Goal: Task Accomplishment & Management: Manage account settings

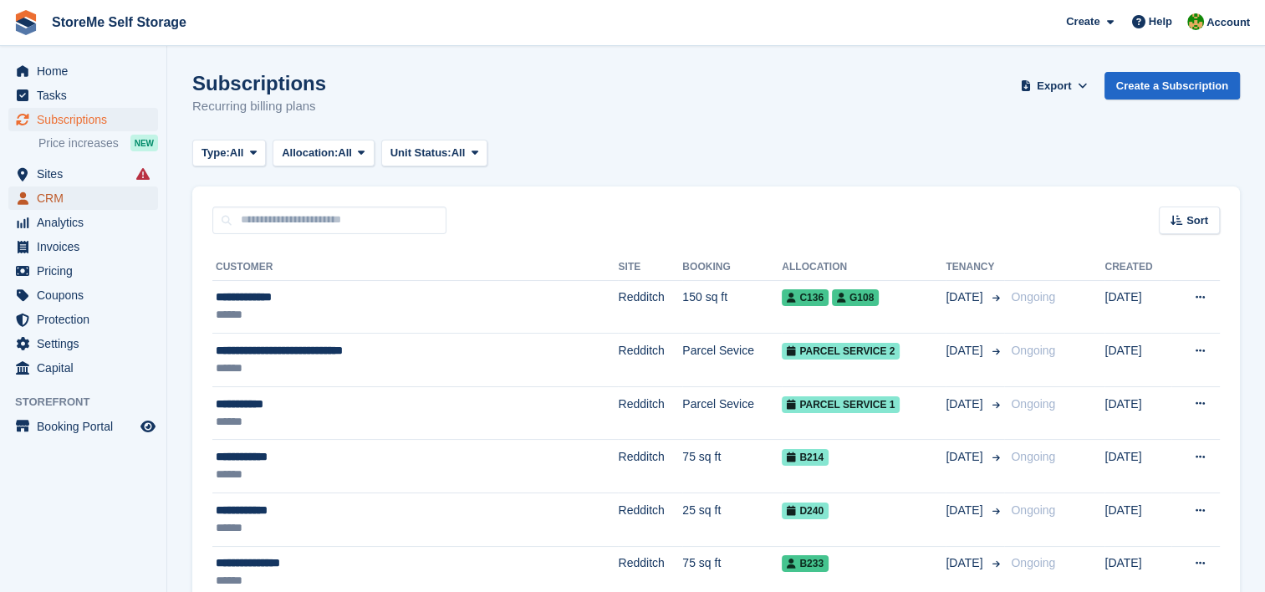
click at [45, 201] on span "CRM" at bounding box center [87, 197] width 100 height 23
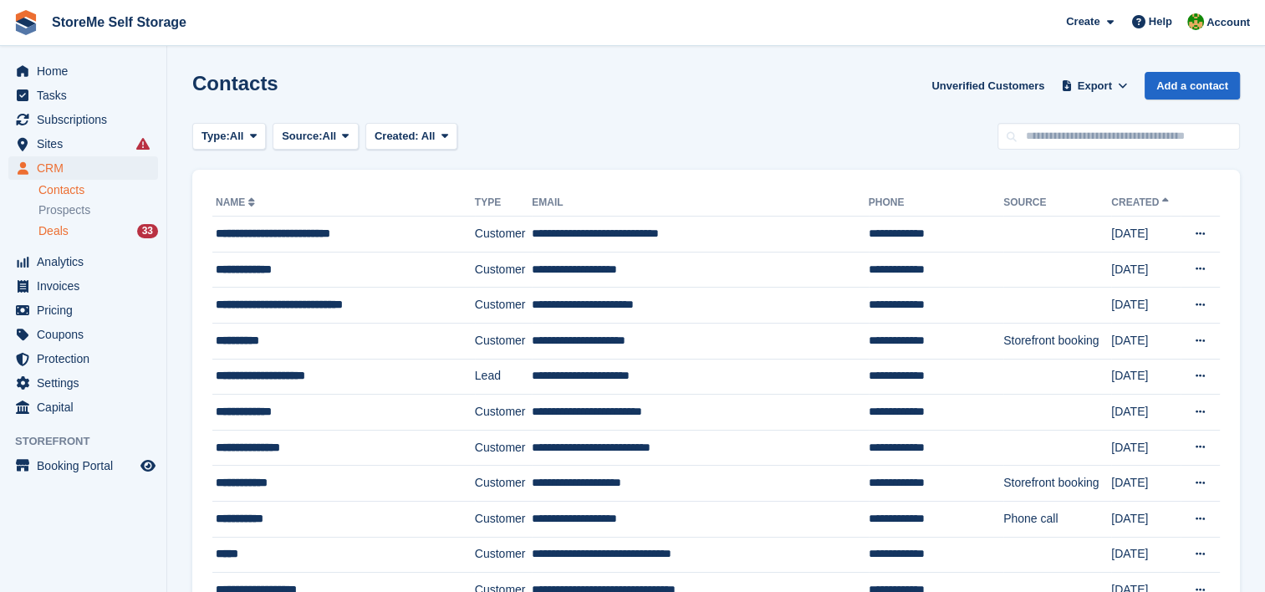
click at [48, 228] on span "Deals" at bounding box center [53, 231] width 30 height 16
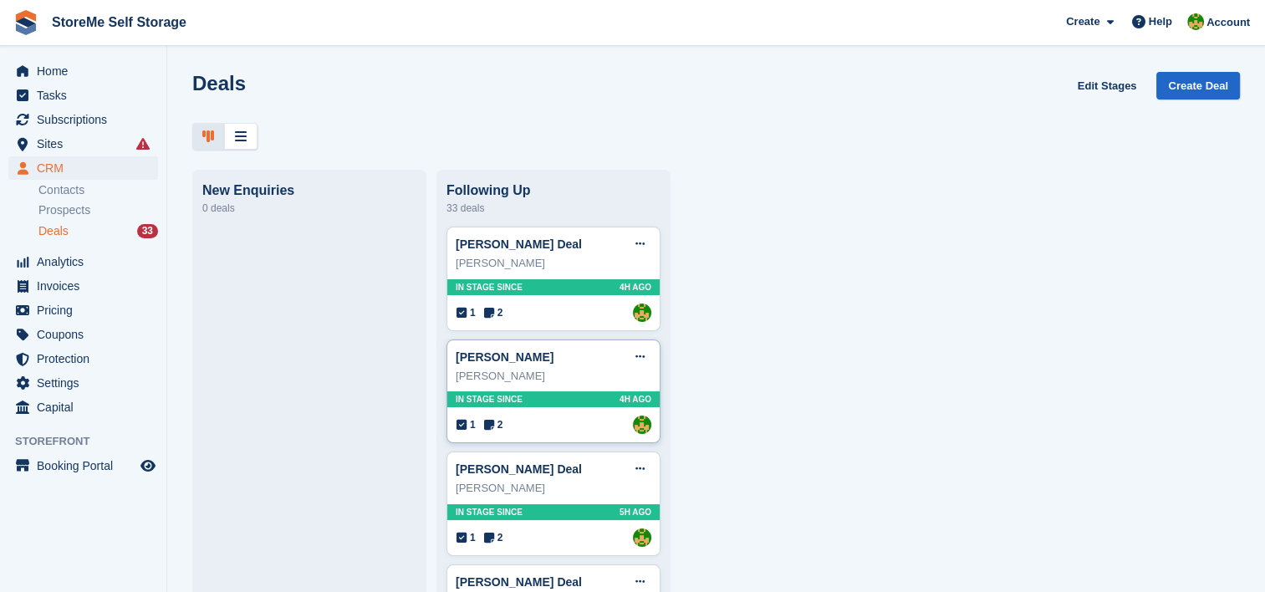
click at [558, 398] on div "In stage since 4H AGO" at bounding box center [553, 399] width 212 height 16
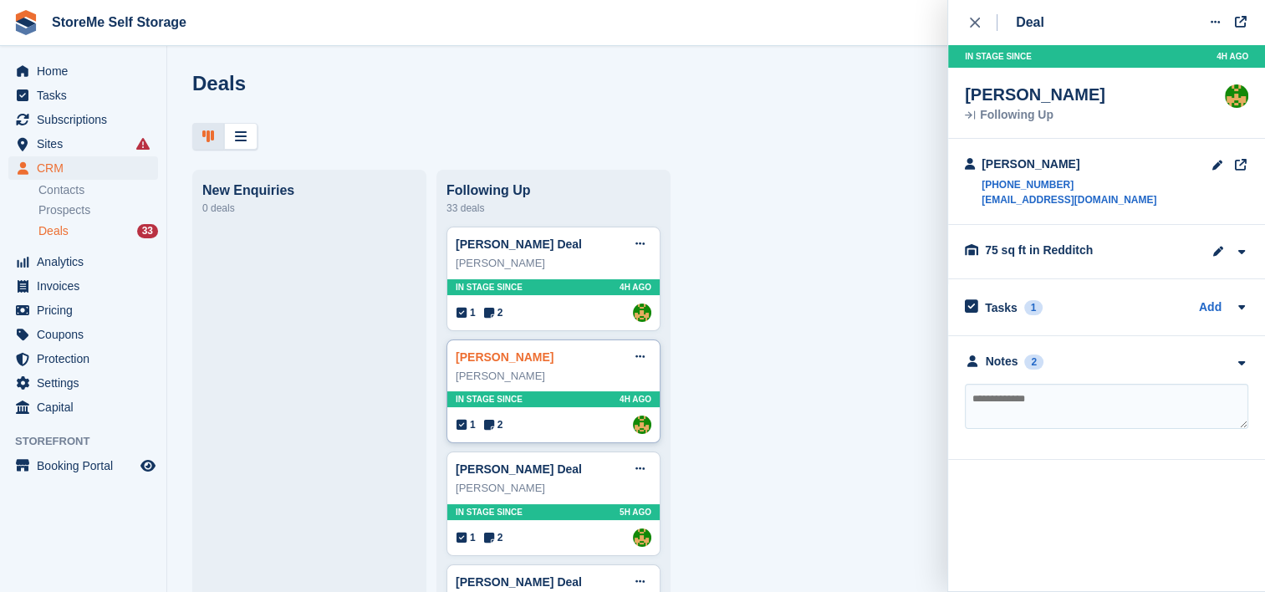
click at [517, 354] on link "[PERSON_NAME]" at bounding box center [505, 356] width 98 height 13
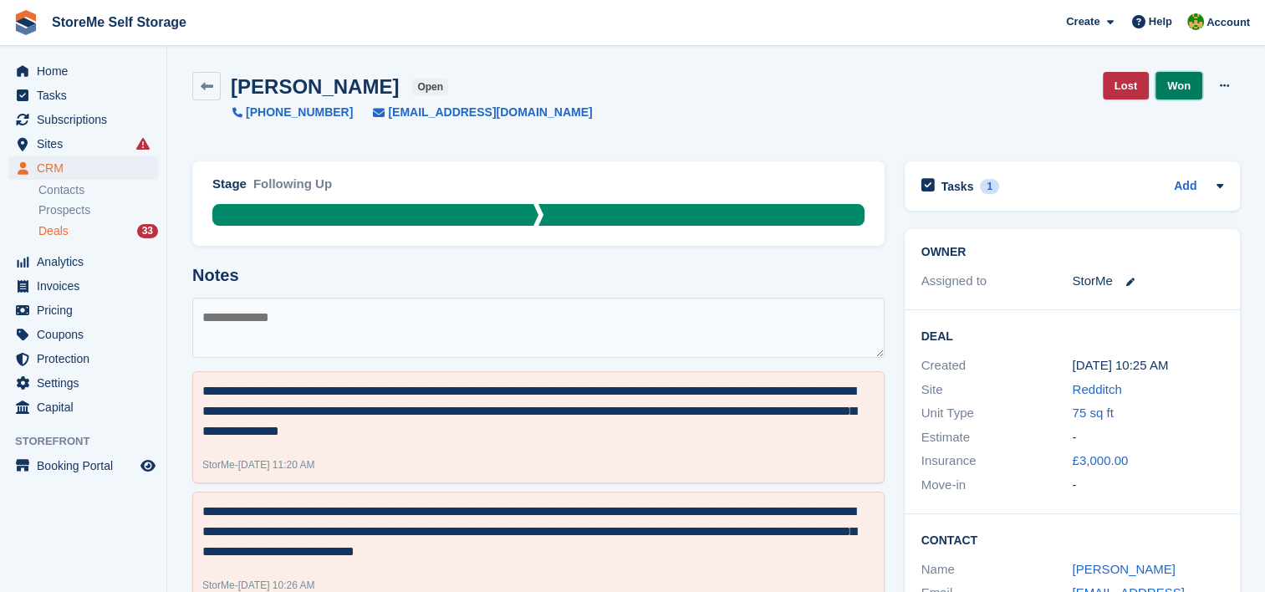
click at [1185, 83] on link "Won" at bounding box center [1178, 86] width 47 height 28
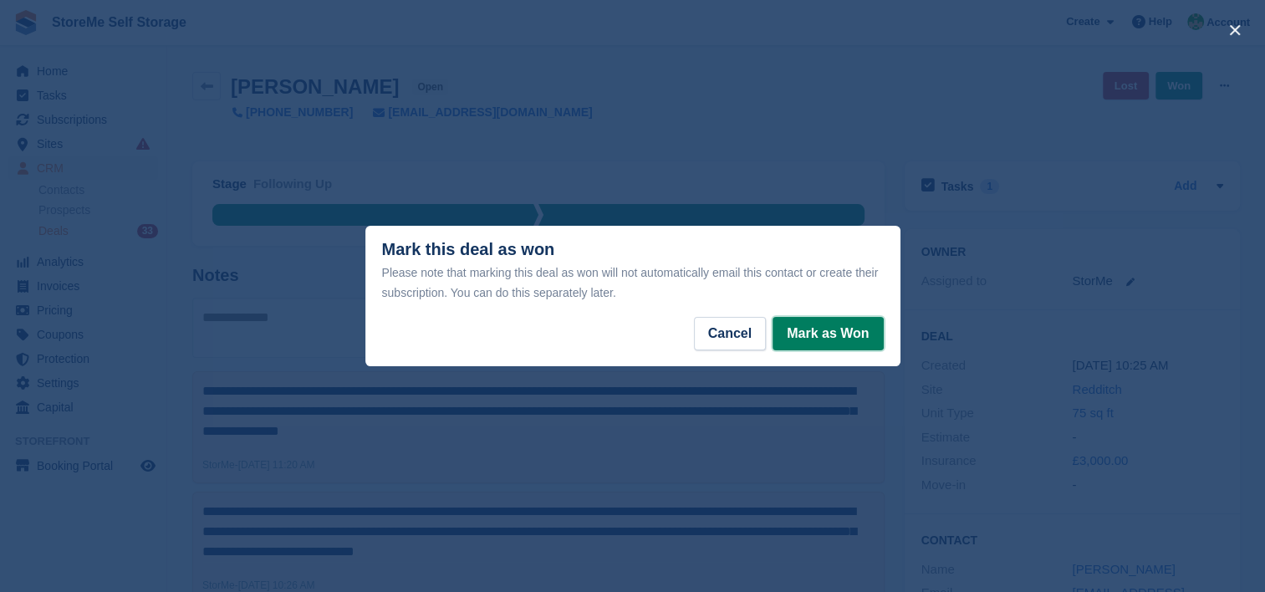
click at [858, 345] on button "Mark as Won" at bounding box center [827, 333] width 110 height 33
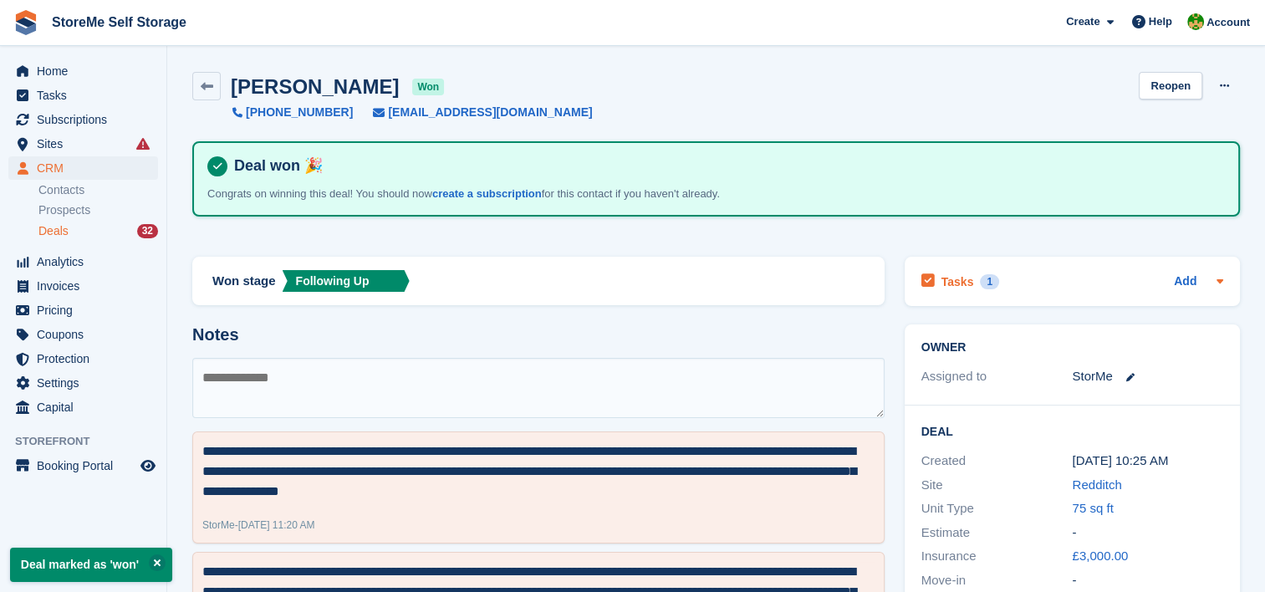
click at [957, 278] on h2 "Tasks" at bounding box center [957, 281] width 33 height 15
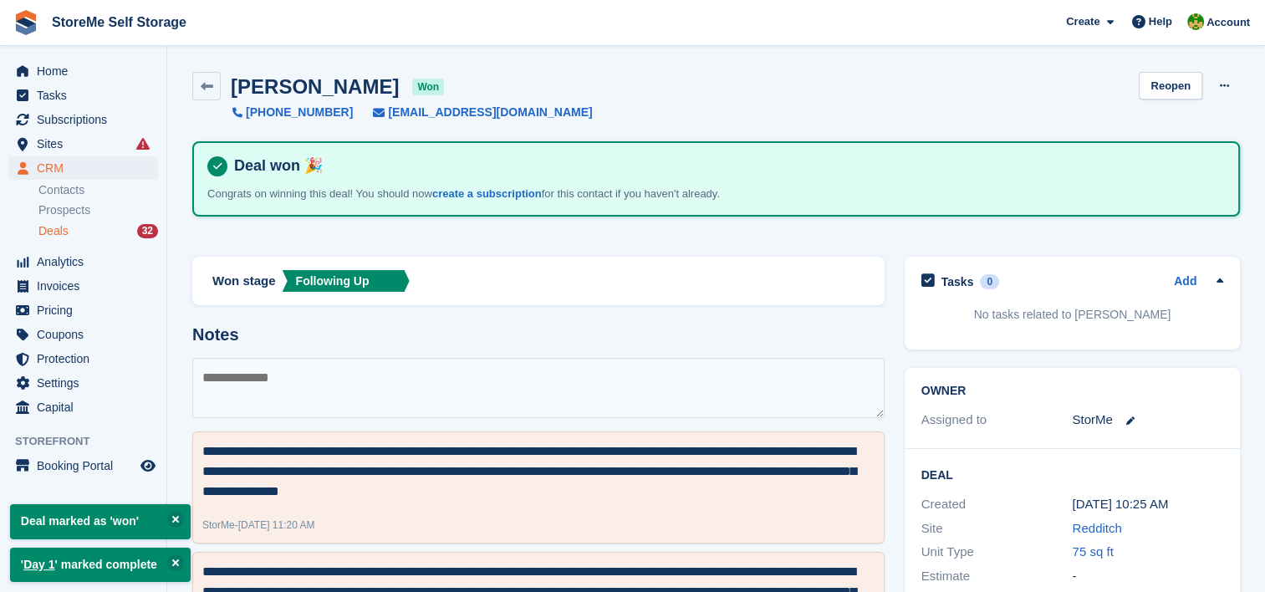
click at [54, 230] on span "Deals" at bounding box center [53, 231] width 30 height 16
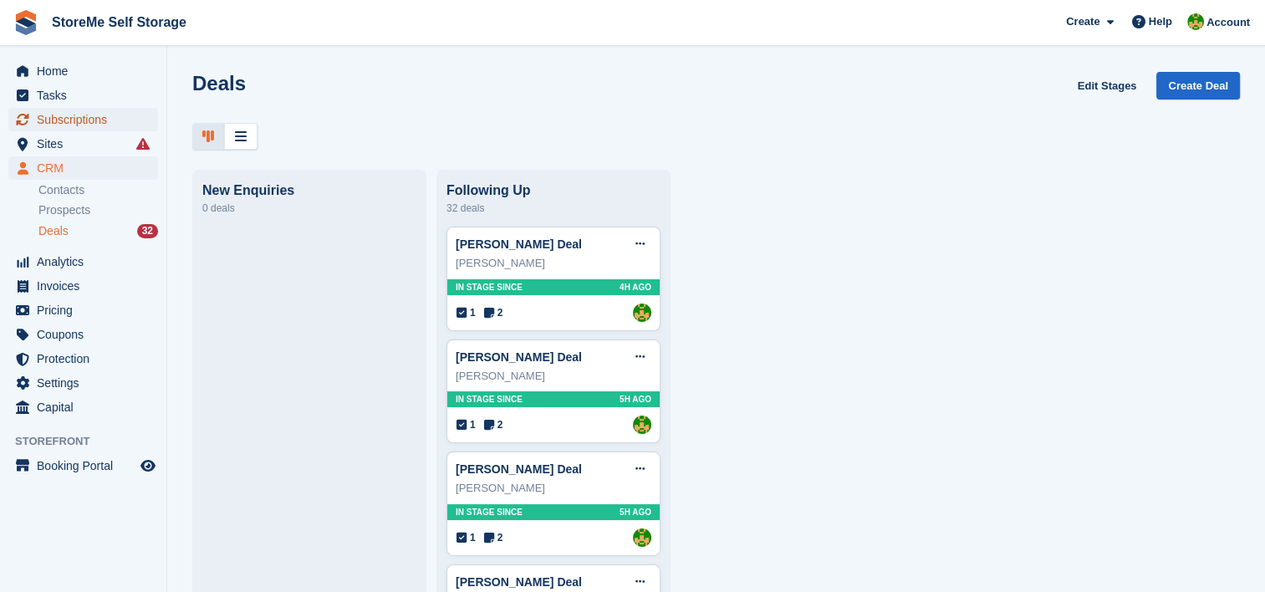
click at [94, 119] on span "Subscriptions" at bounding box center [87, 119] width 100 height 23
